Goal: Find specific page/section: Find specific page/section

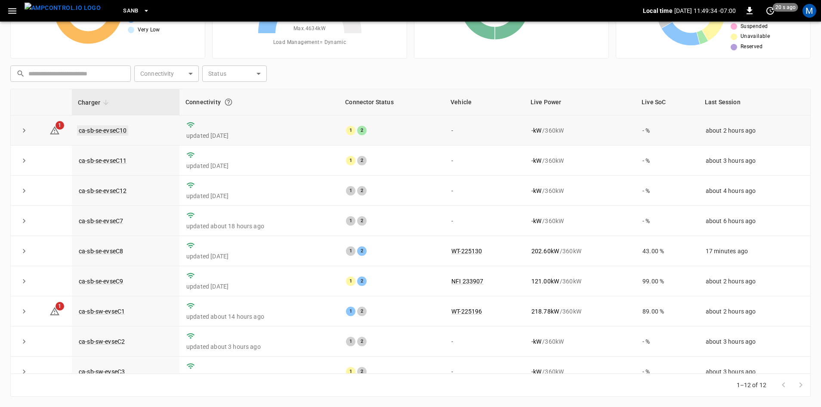
click at [110, 130] on link "ca-sb-se-evseC10" at bounding box center [102, 130] width 51 height 10
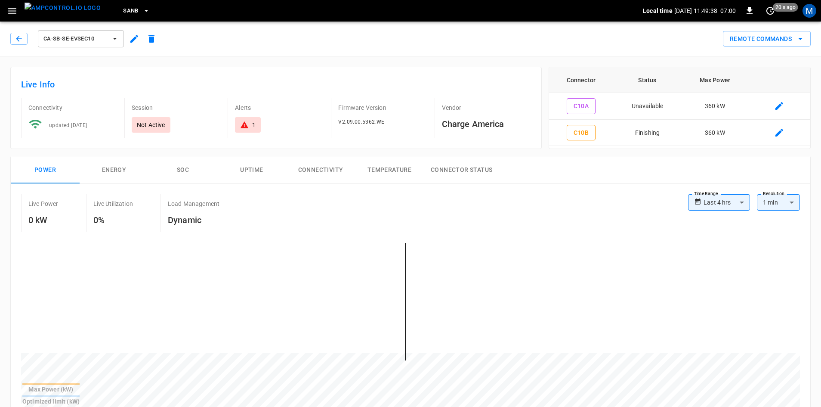
click at [16, 29] on div "ca-sb-se-evseC10" at bounding box center [85, 38] width 150 height 21
click at [19, 38] on icon "button" at bounding box center [19, 38] width 9 height 9
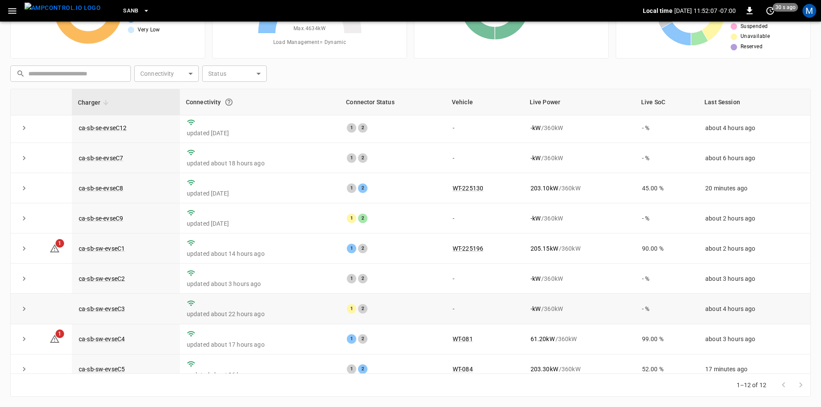
scroll to position [109, 0]
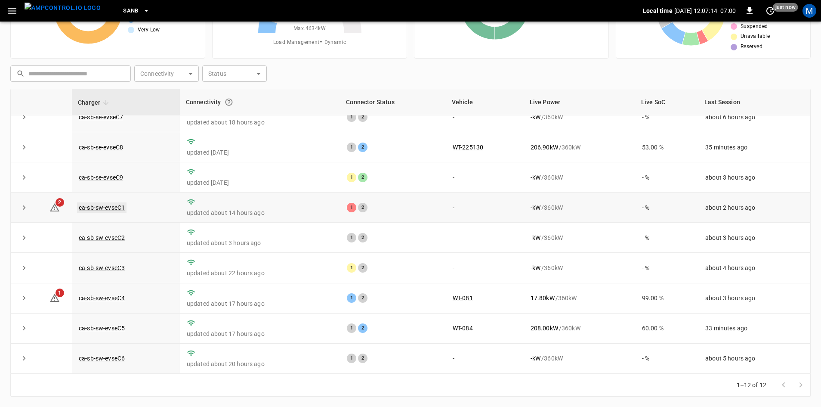
click at [110, 204] on link "ca-sb-sw-evseC1" at bounding box center [102, 207] width 50 height 10
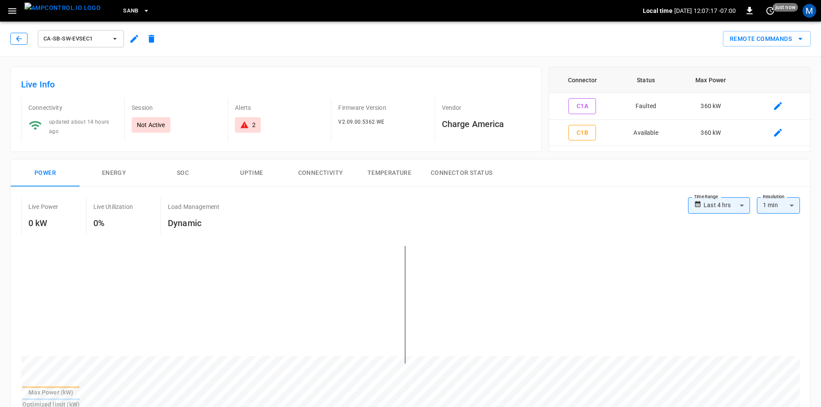
click at [19, 36] on icon "button" at bounding box center [19, 38] width 9 height 9
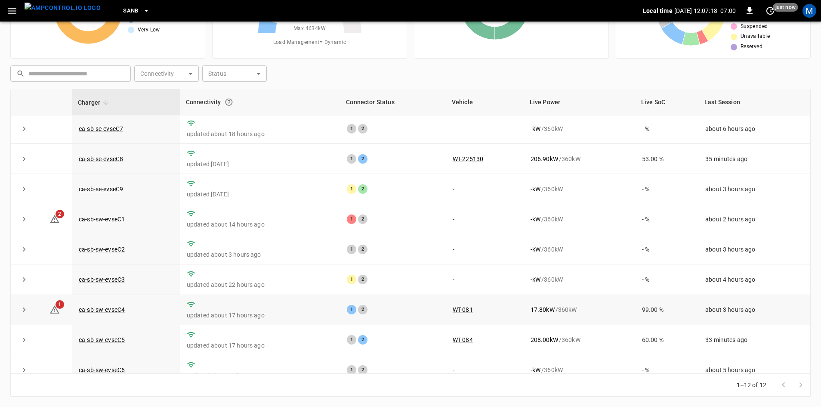
scroll to position [109, 0]
